Goal: Check status: Check status

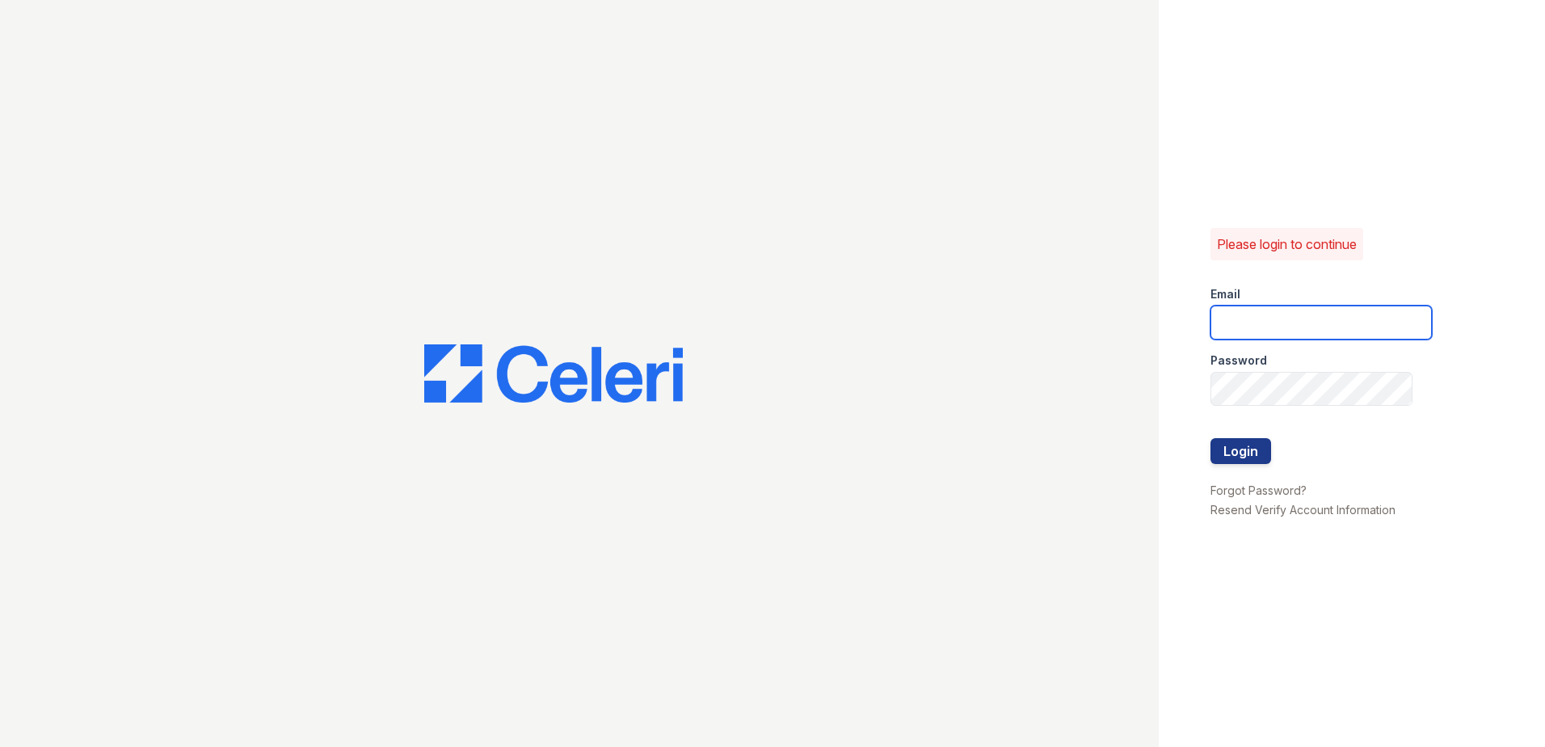
type input "[EMAIL_ADDRESS][DOMAIN_NAME]"
click at [1353, 452] on form "Email [EMAIL_ADDRESS][DOMAIN_NAME] Password Login" at bounding box center [1321, 376] width 221 height 207
click at [1230, 456] on button "Login" at bounding box center [1241, 451] width 61 height 26
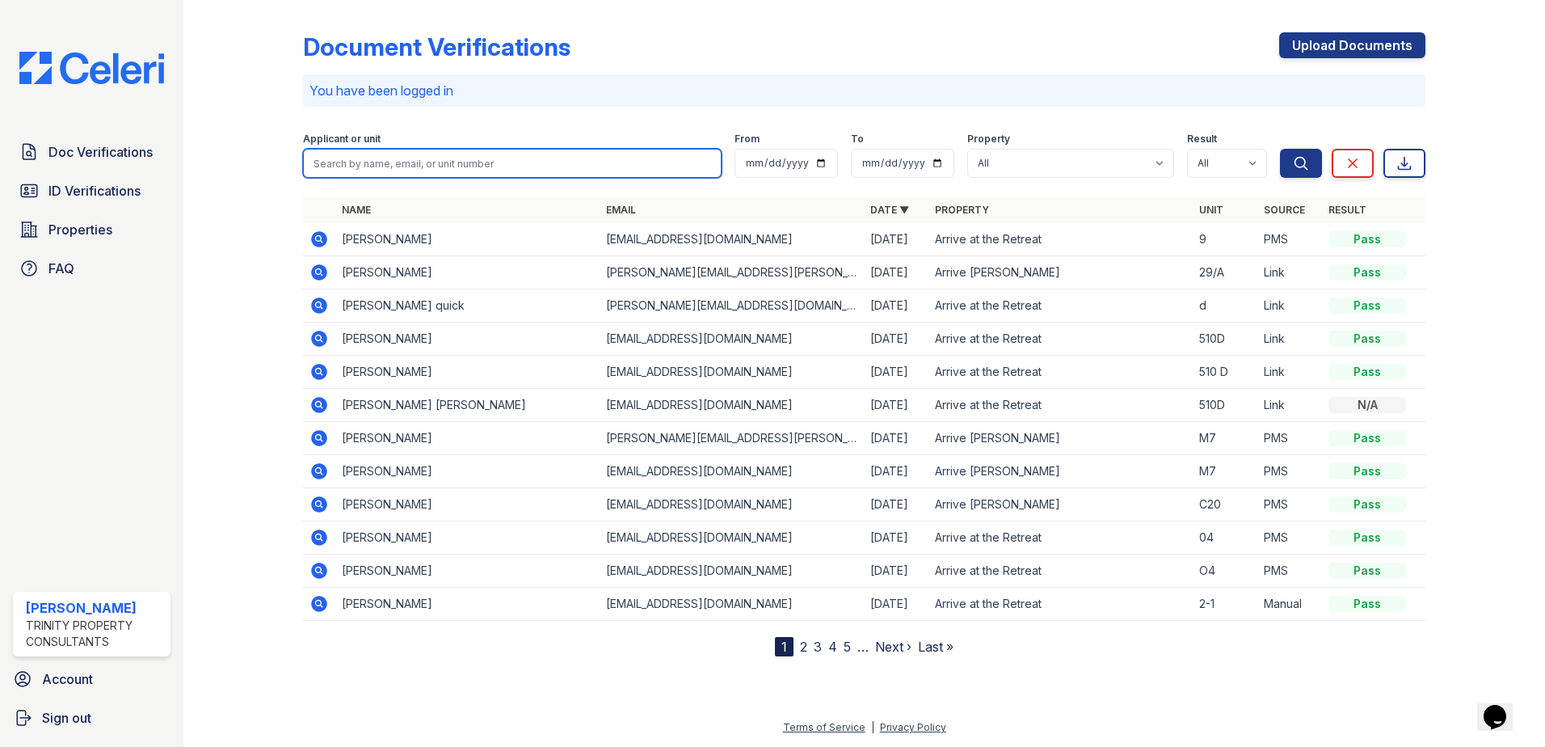
click at [386, 163] on input "search" at bounding box center [512, 163] width 419 height 29
type input "Saunders"
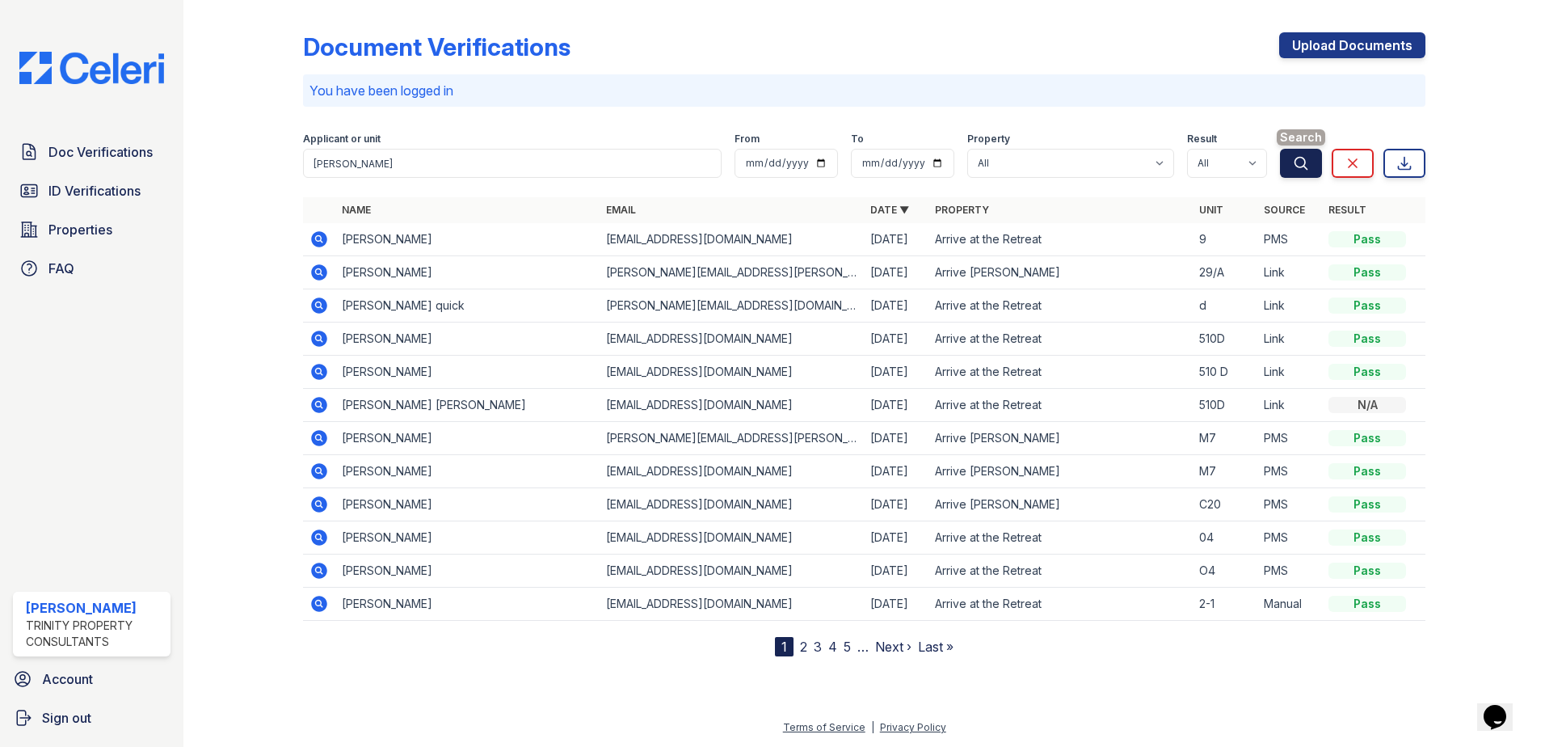
click at [1306, 162] on icon "submit" at bounding box center [1302, 163] width 12 height 12
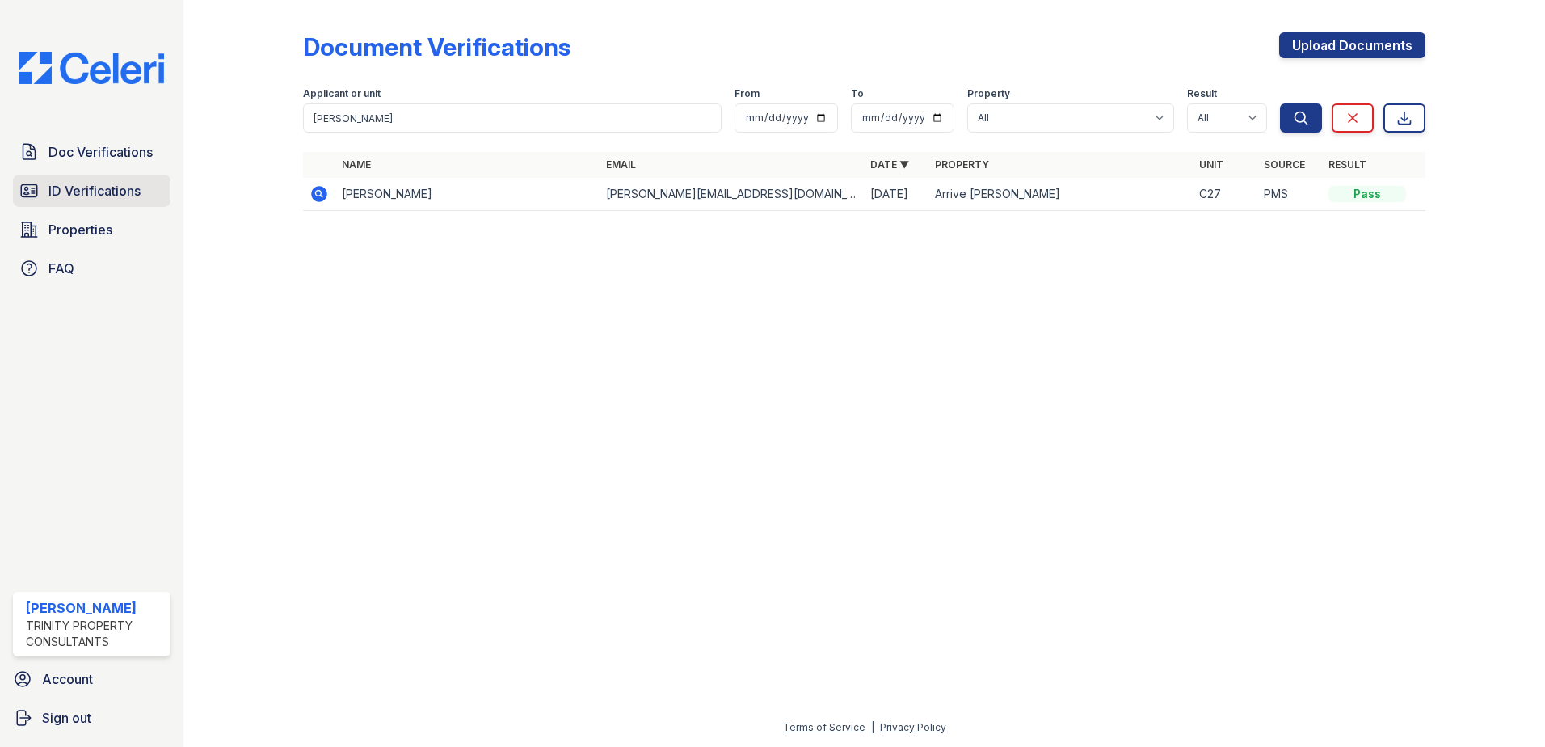
click at [100, 188] on span "ID Verifications" at bounding box center [94, 190] width 92 height 19
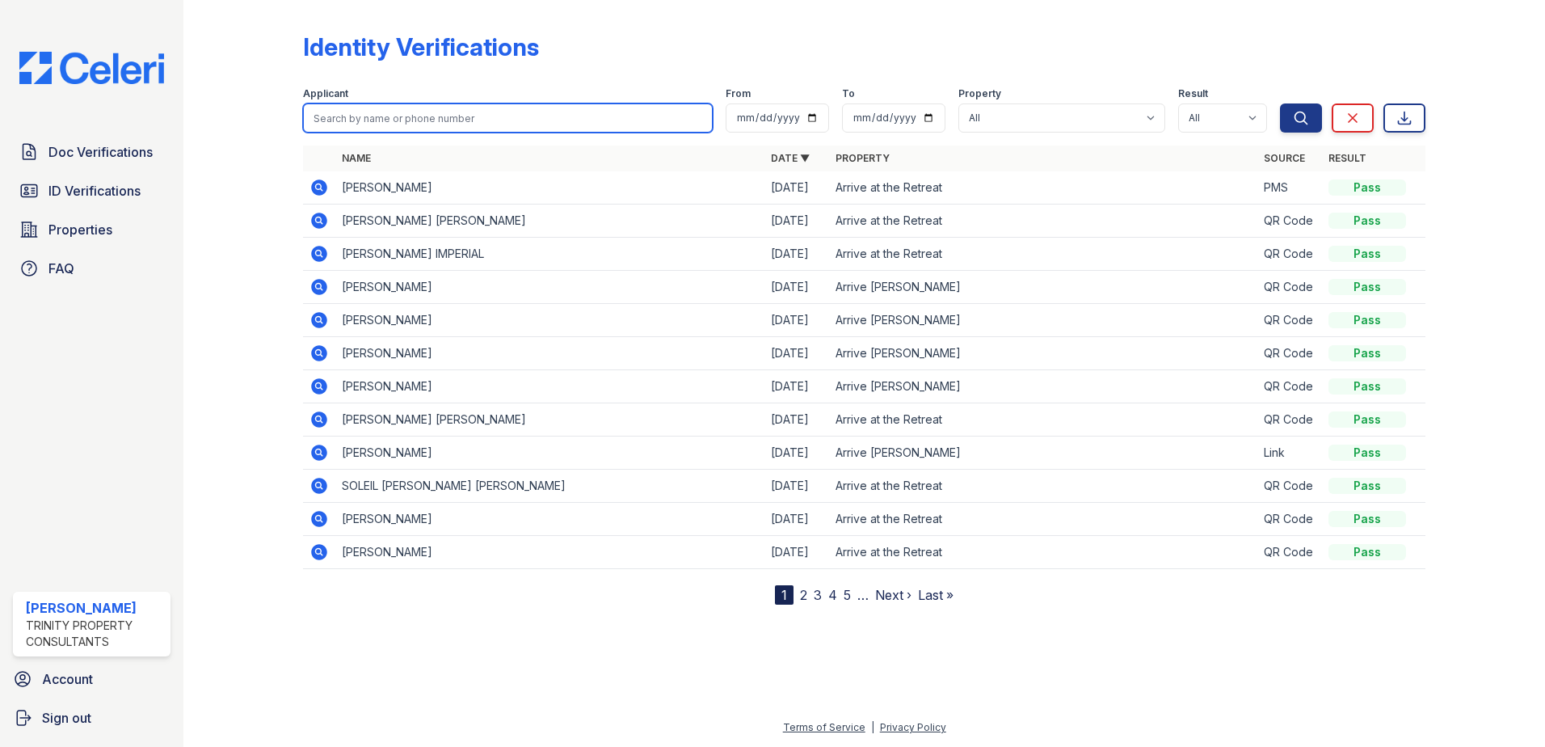
click at [429, 121] on input "search" at bounding box center [508, 117] width 410 height 29
type input "Brooke"
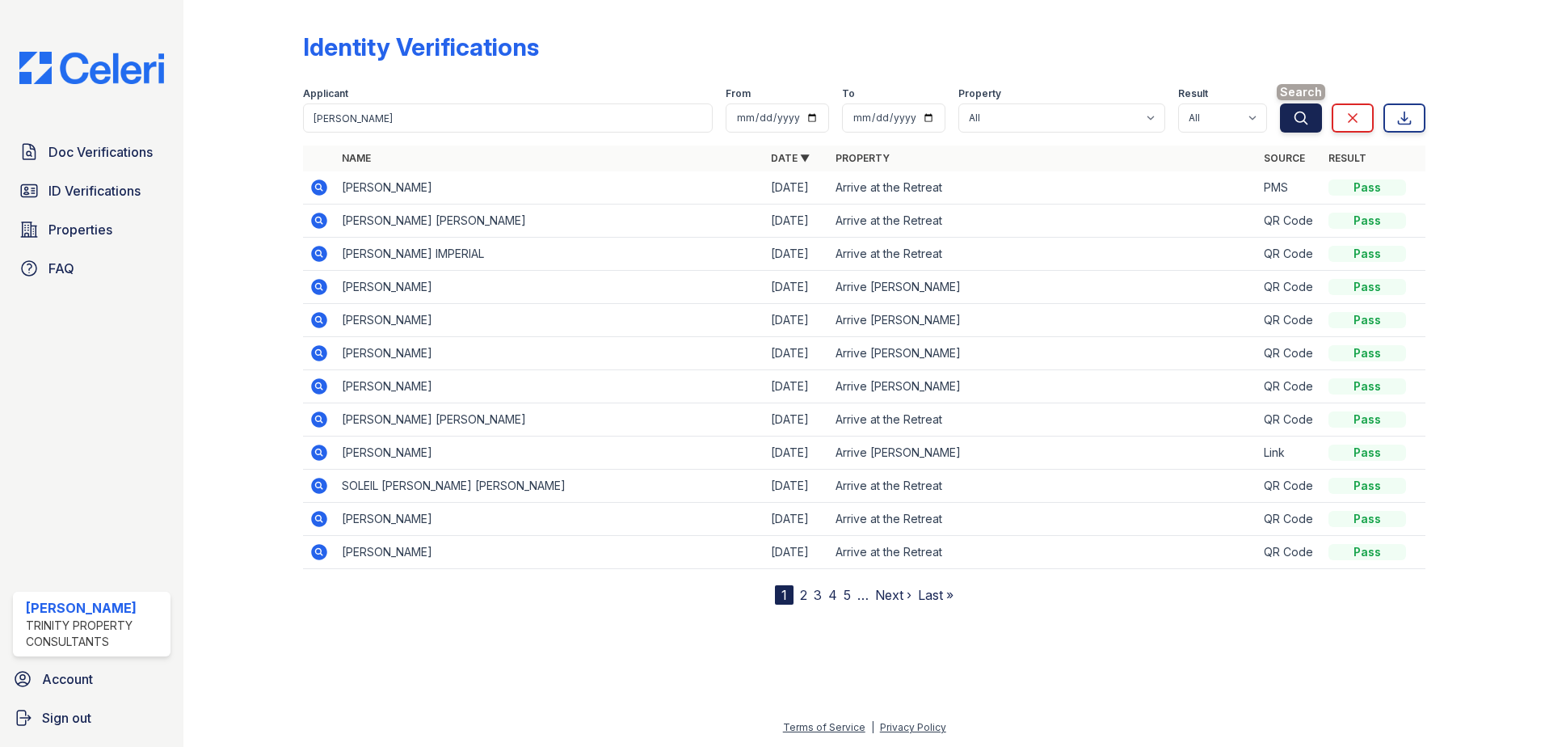
click at [1293, 119] on button "Search" at bounding box center [1301, 117] width 42 height 29
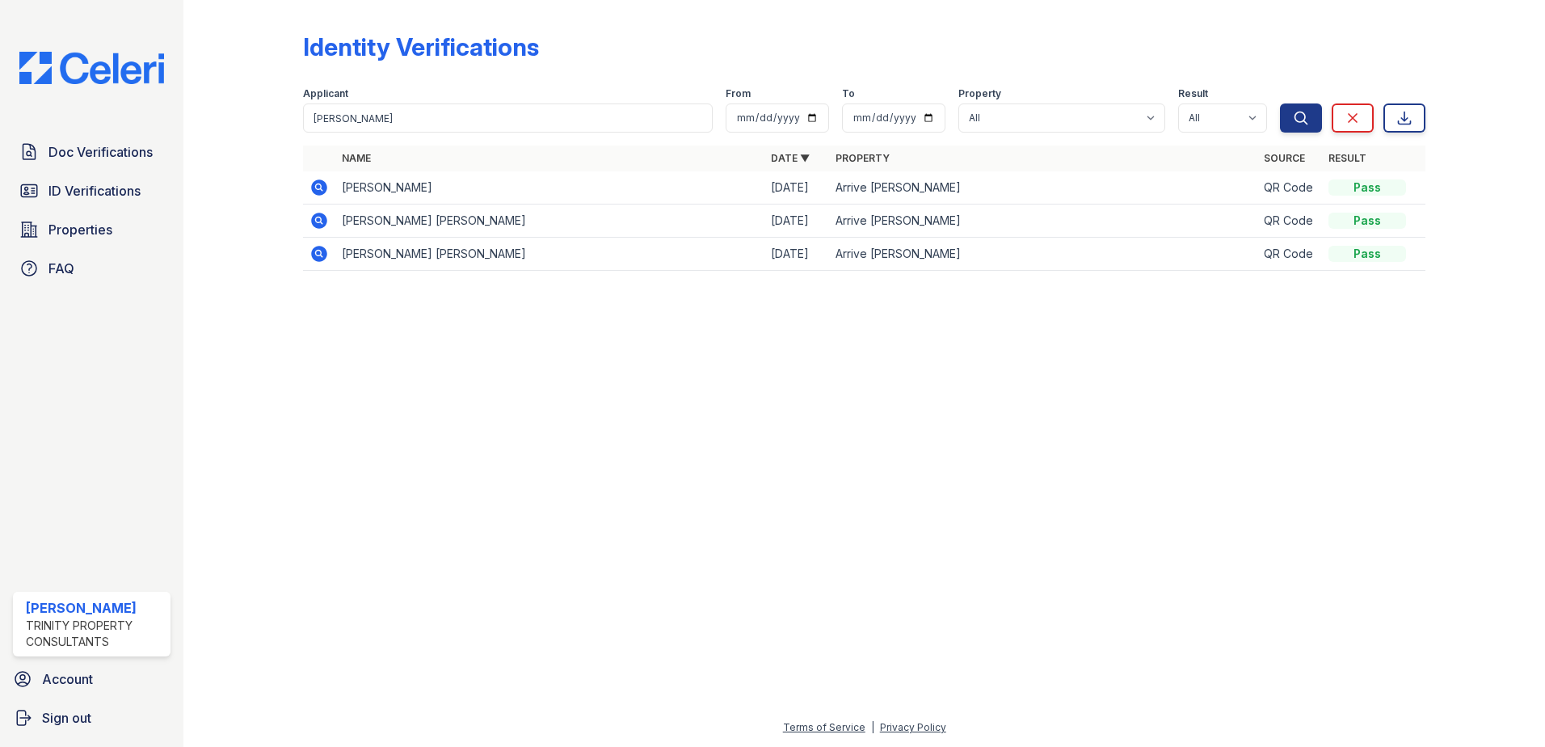
click at [325, 190] on icon at bounding box center [319, 187] width 16 height 16
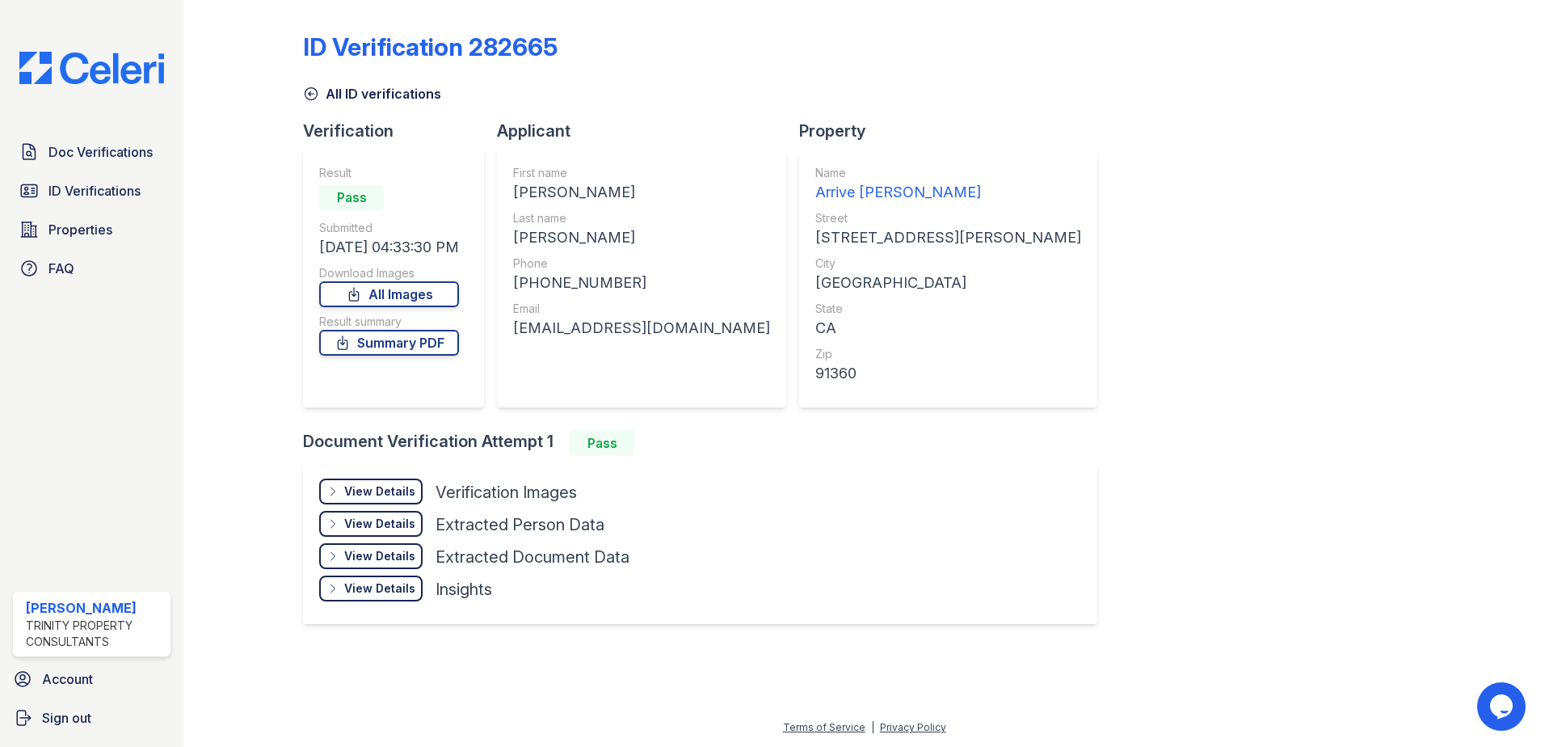
drag, startPoint x: 674, startPoint y: 253, endPoint x: 681, endPoint y: 213, distance: 41.1
click at [681, 213] on div "Last name" at bounding box center [641, 218] width 257 height 16
click at [351, 344] on icon at bounding box center [343, 343] width 16 height 16
click at [388, 495] on div "View Details" at bounding box center [379, 491] width 71 height 16
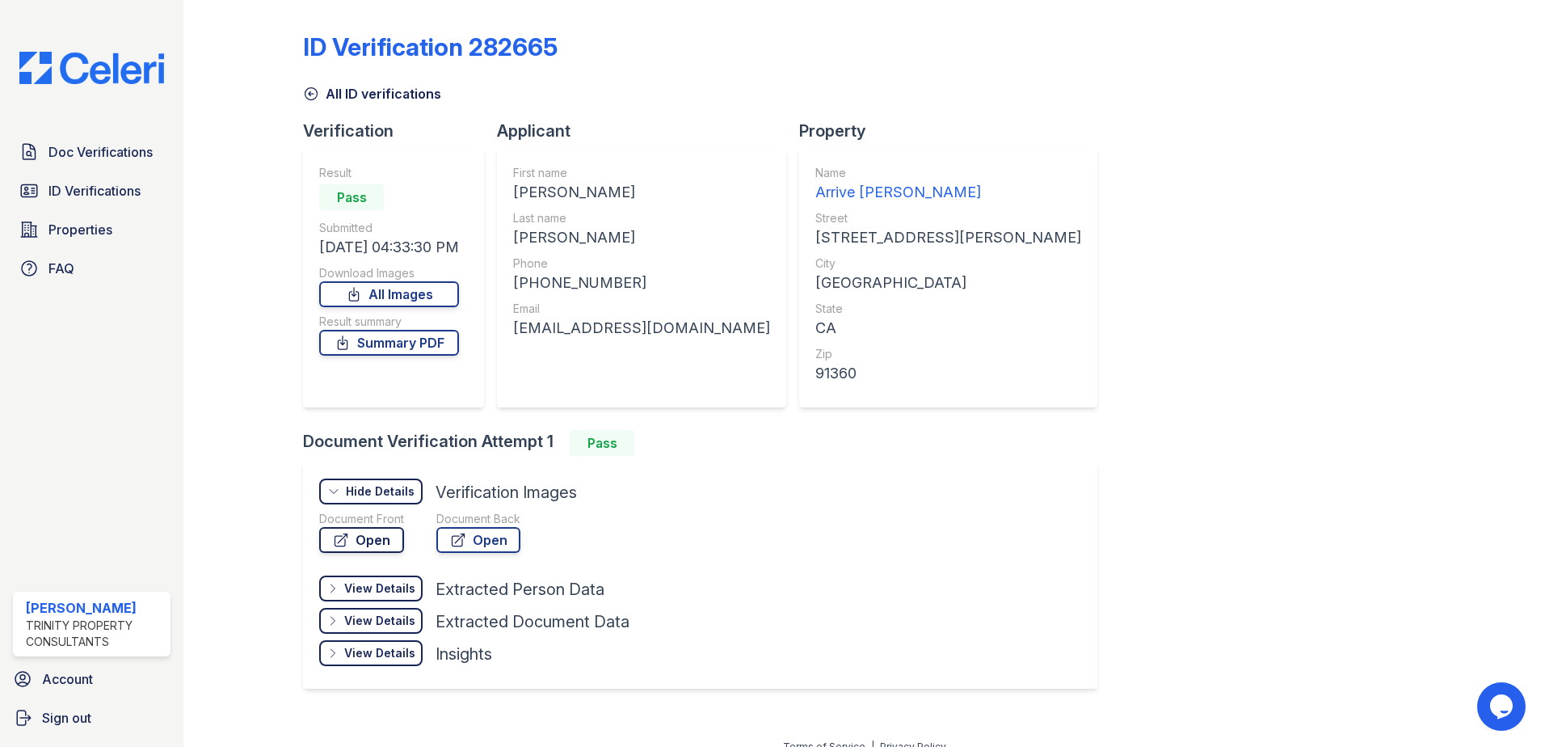
click at [377, 538] on link "Open" at bounding box center [361, 540] width 85 height 26
click at [492, 546] on link "Open" at bounding box center [478, 540] width 84 height 26
